Goal: Communication & Community: Answer question/provide support

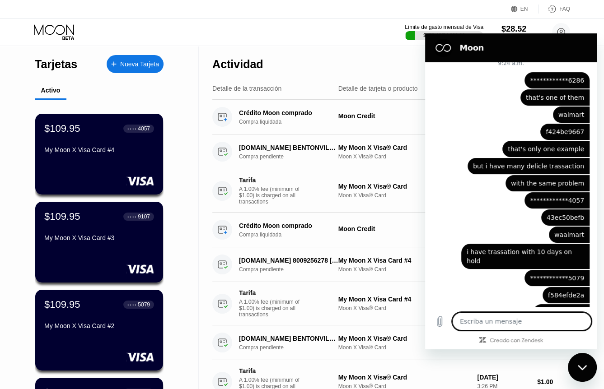
scroll to position [1854, 0]
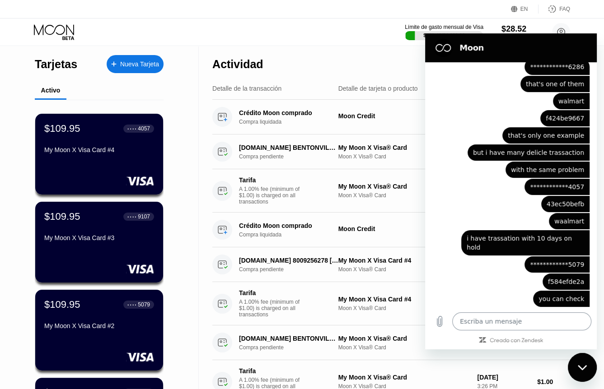
click at [493, 324] on textarea at bounding box center [521, 321] width 139 height 18
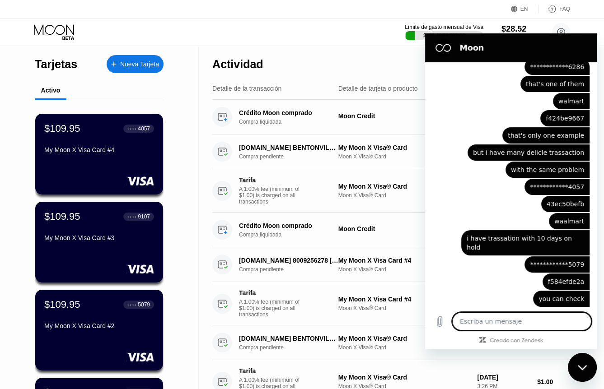
paste textarea "Temporary hold released VISA ending in 6286"
type textarea "Temporary hold released VISA ending in 6286"
type textarea "x"
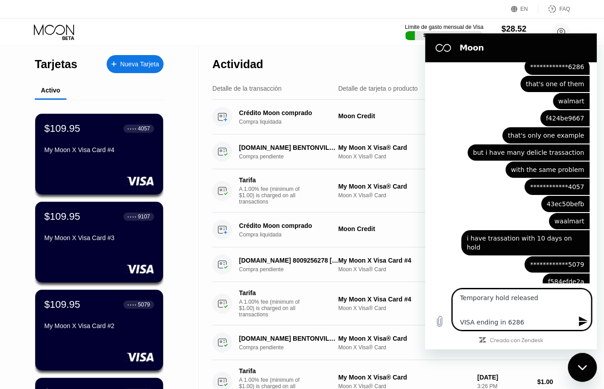
type textarea "Temporary hold released VISA ending in 6286"
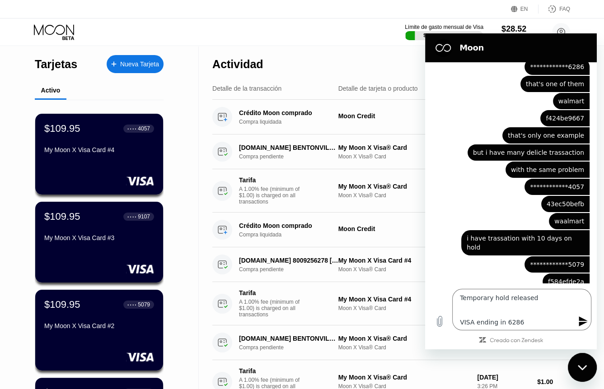
click at [583, 324] on icon "Enviar mensaje" at bounding box center [582, 322] width 9 height 10
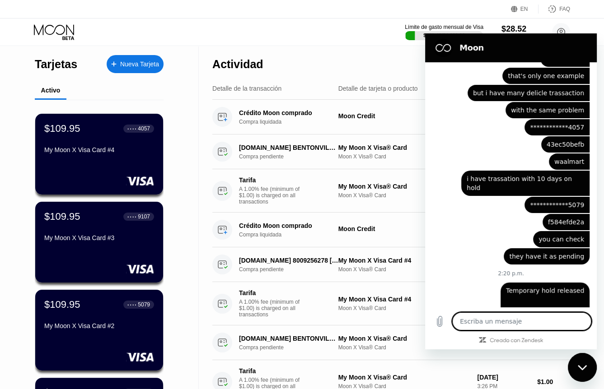
scroll to position [1915, 0]
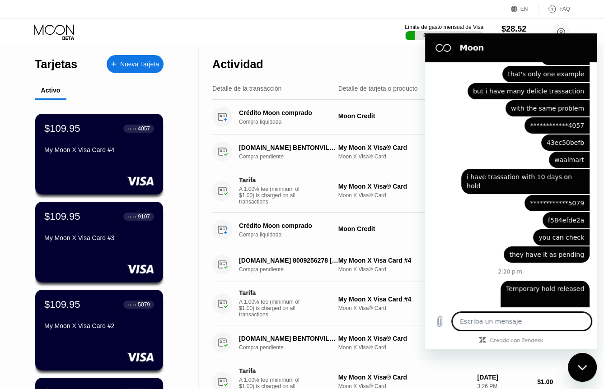
click at [524, 318] on textarea at bounding box center [521, 321] width 139 height 18
type textarea "x"
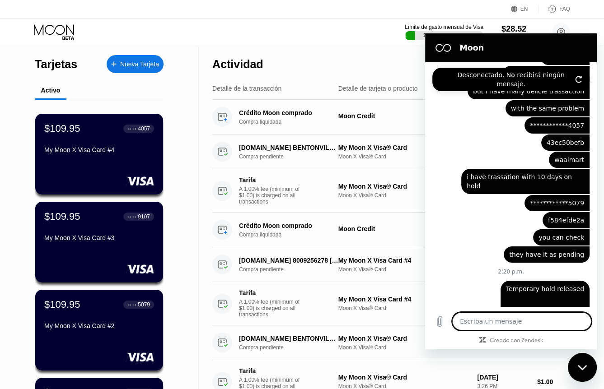
type textarea "i"
type textarea "x"
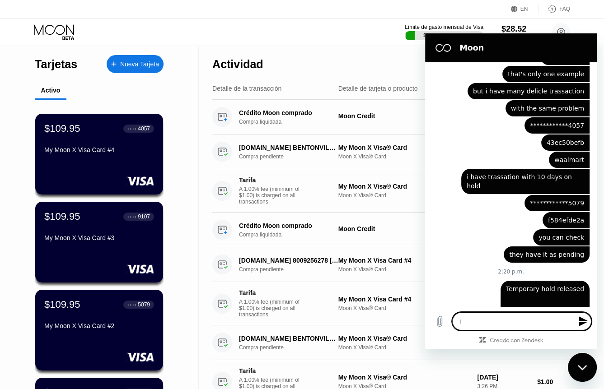
type textarea "it"
type textarea "x"
type textarea "it"
type textarea "x"
type textarea "it w"
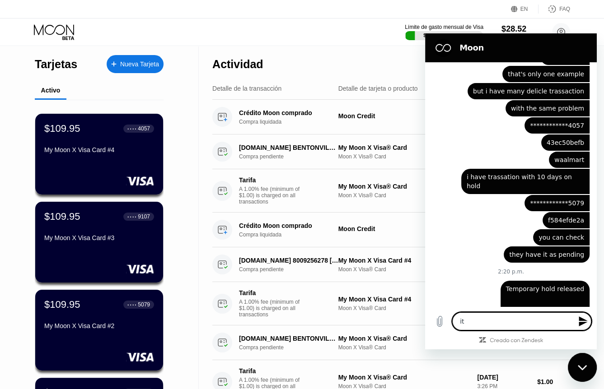
type textarea "x"
type textarea "it wa"
type textarea "x"
type textarea "it was"
type textarea "x"
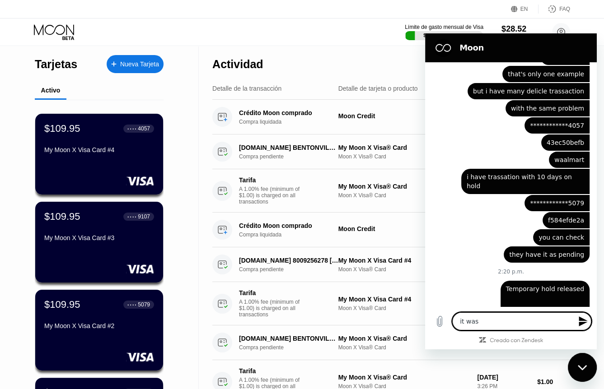
type textarea "it was"
type textarea "x"
type textarea "it was t"
type textarea "x"
type textarea "it was to"
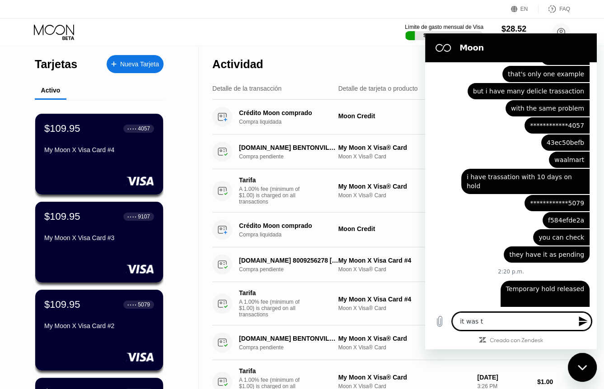
type textarea "x"
type textarea "it was [PERSON_NAME]"
type textarea "x"
type textarea "it was toda"
type textarea "x"
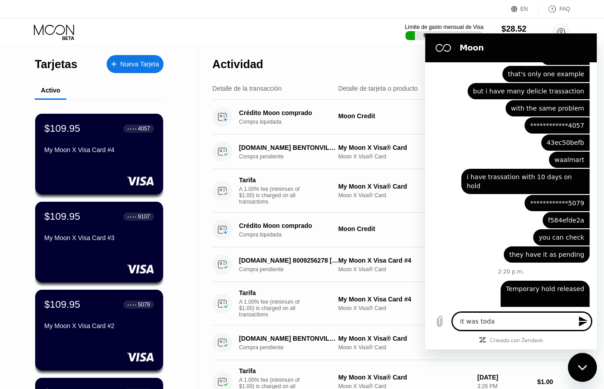
type textarea "it was [DATE]"
type textarea "x"
type textarea "it was [DATE]"
type textarea "x"
type textarea "it was [DATE] o"
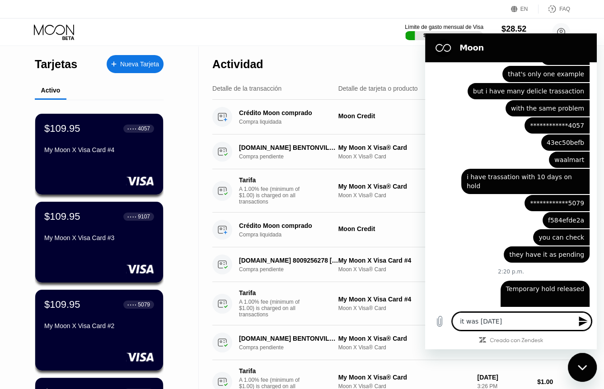
type textarea "x"
type textarea "it was [DATE] or"
type textarea "x"
type textarea "it was [DATE] ord"
type textarea "x"
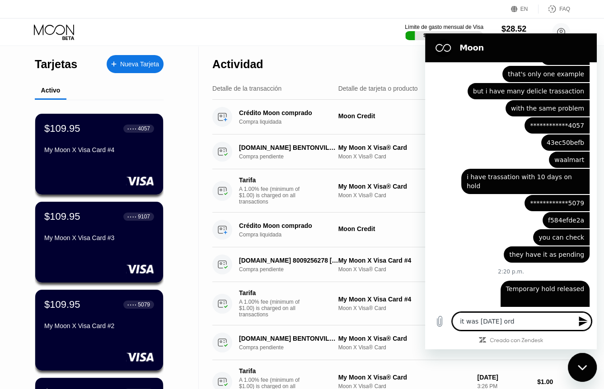
type textarea "it was [DATE] orde"
type textarea "x"
type textarea "it was [DATE] order"
type textarea "x"
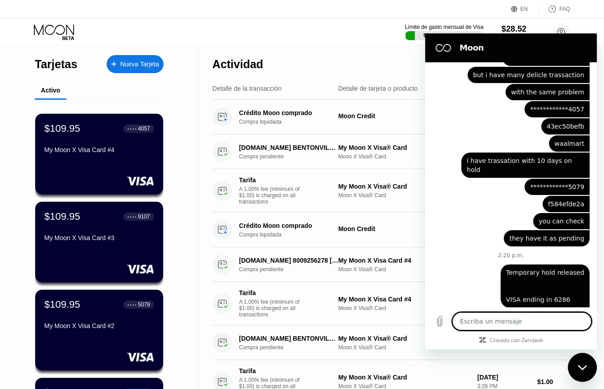
type textarea "x"
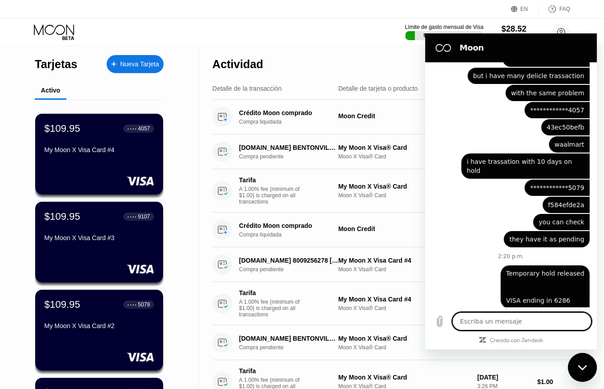
scroll to position [1932, 0]
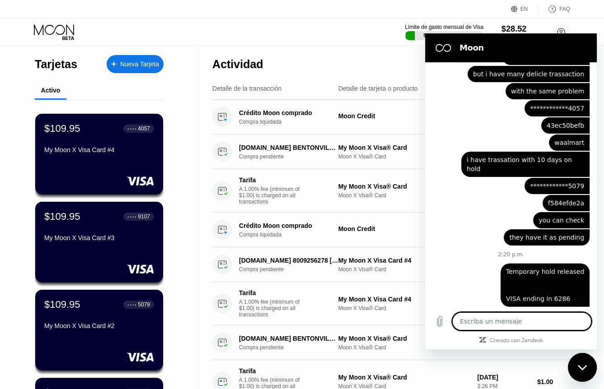
type textarea "a"
type textarea "x"
type textarea "an"
type textarea "x"
type textarea "and"
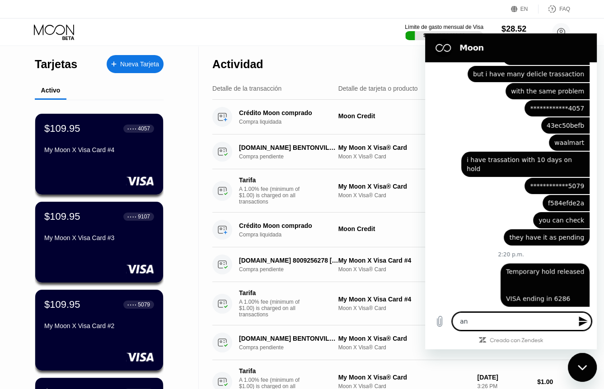
type textarea "x"
type textarea "and"
type textarea "x"
type textarea "and i"
type textarea "x"
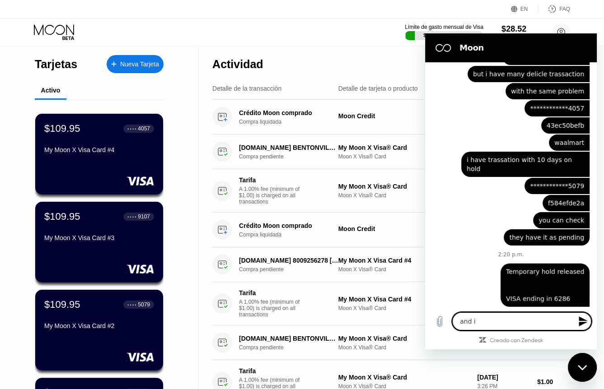
type textarea "and it"
type textarea "x"
type textarea "and it"
type textarea "x"
type textarea "and it k"
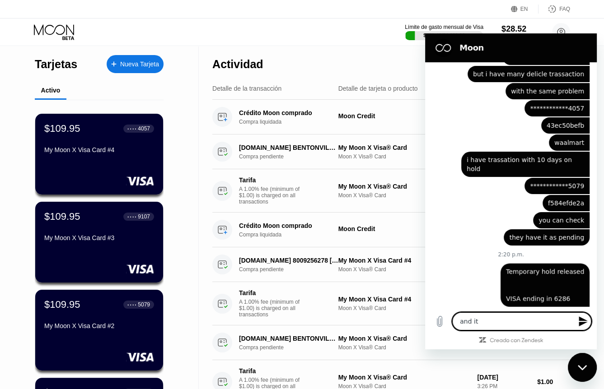
type textarea "x"
type textarea "and it ke"
type textarea "x"
type textarea "and it [PERSON_NAME]"
type textarea "x"
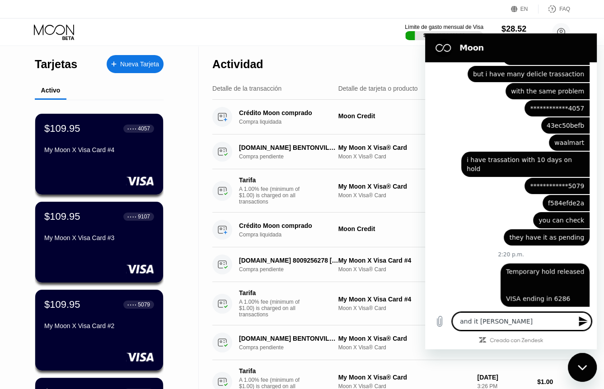
type textarea "and it keep"
type textarea "x"
type textarea "and it keeps"
type textarea "x"
type textarea "and it keeps"
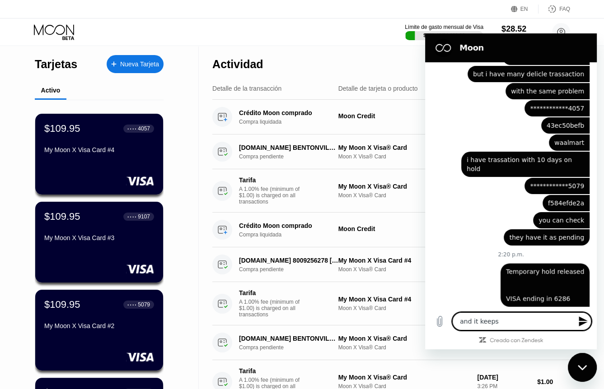
type textarea "x"
type textarea "and it keeps p"
type textarea "x"
type textarea "and it keeps pe"
type textarea "x"
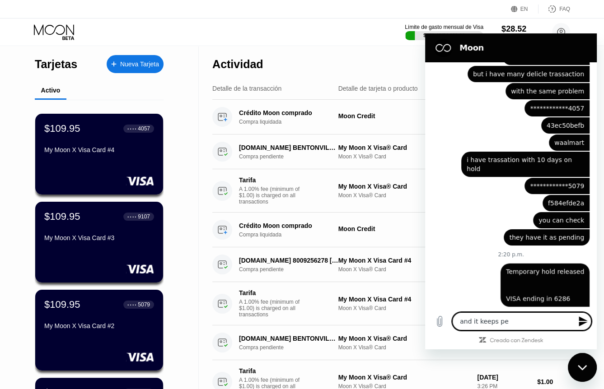
type textarea "and it keeps pen"
type textarea "x"
type textarea "and it keeps pend"
type textarea "x"
type textarea "and it keeps pendi"
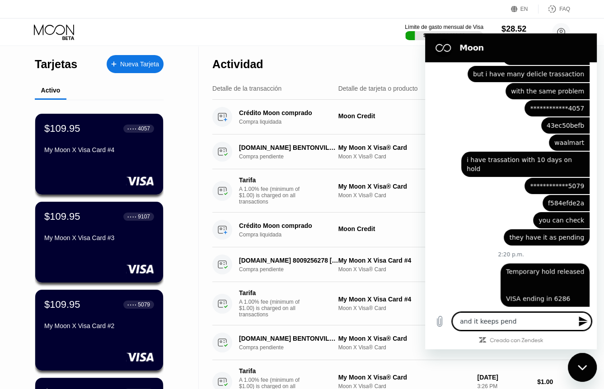
type textarea "x"
type textarea "and it keeps pendin"
type textarea "x"
type textarea "and it keeps pending"
type textarea "x"
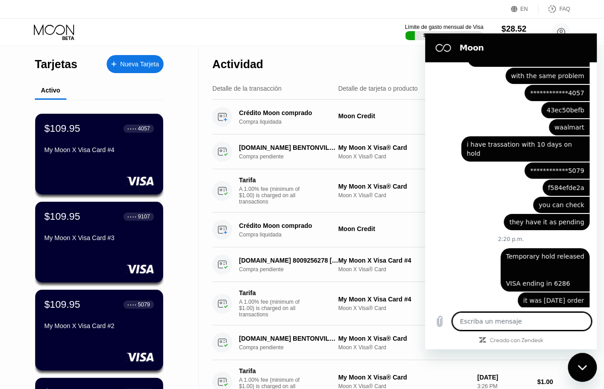
scroll to position [1950, 0]
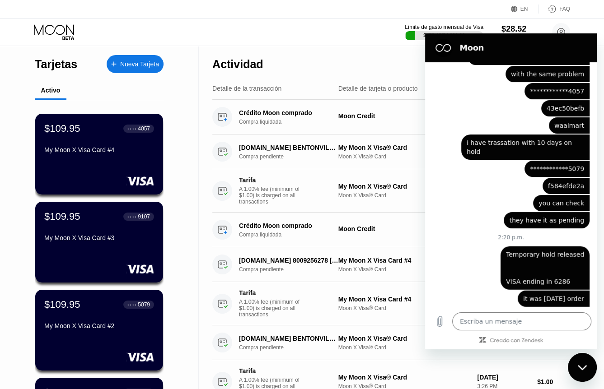
click at [582, 366] on icon "Cerrar ventana de mensajería" at bounding box center [581, 368] width 9 height 6
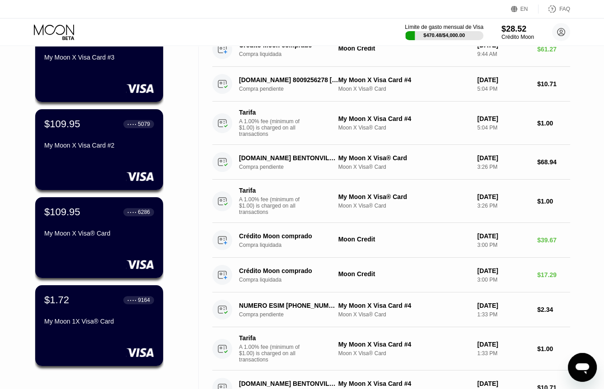
scroll to position [0, 0]
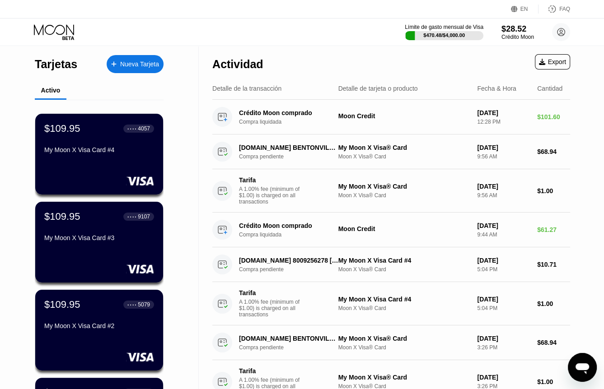
type textarea "x"
